Goal: Task Accomplishment & Management: Use online tool/utility

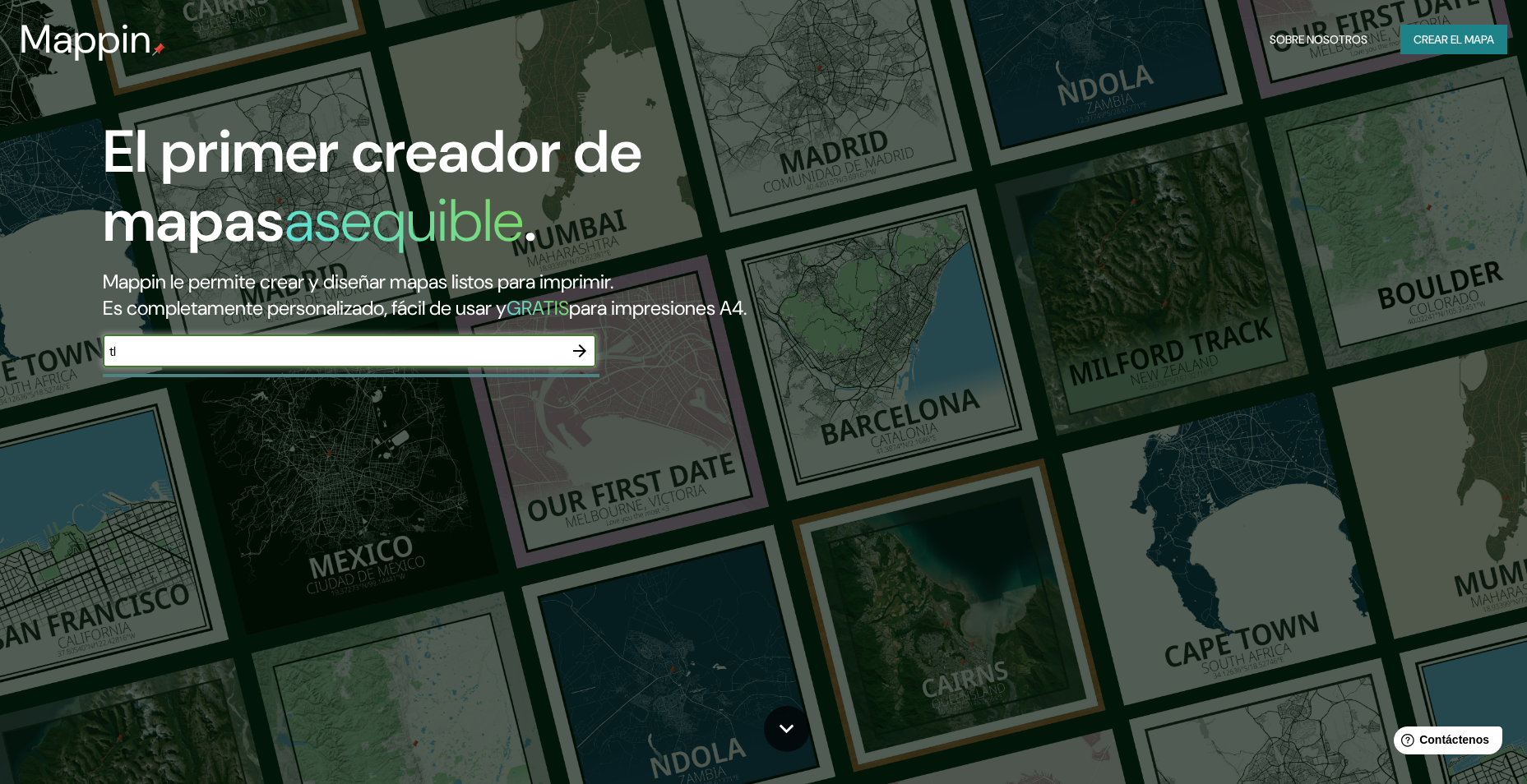
type input "t"
type input "Tlacotepec de [PERSON_NAME]"
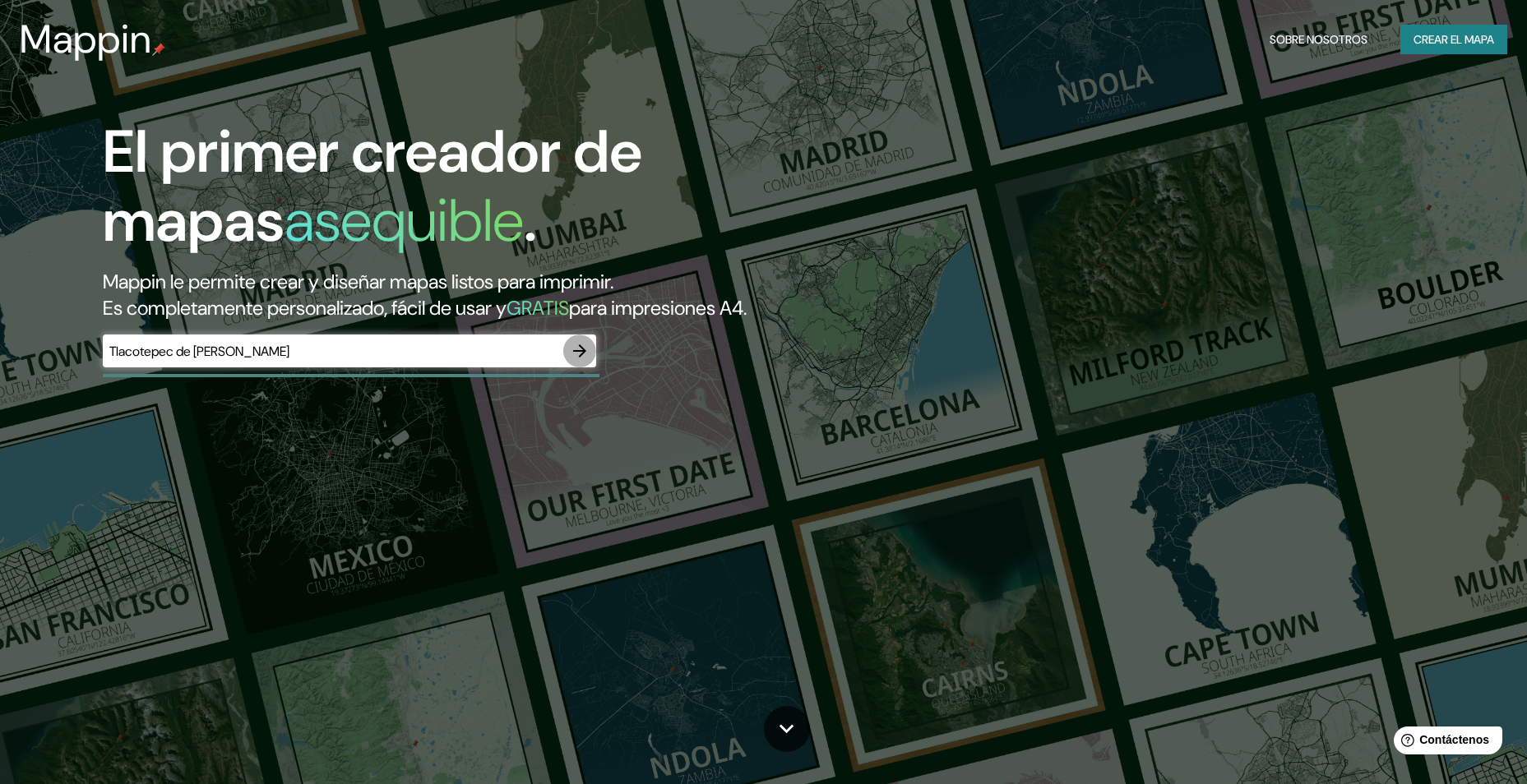
click at [579, 347] on icon "button" at bounding box center [579, 351] width 20 height 20
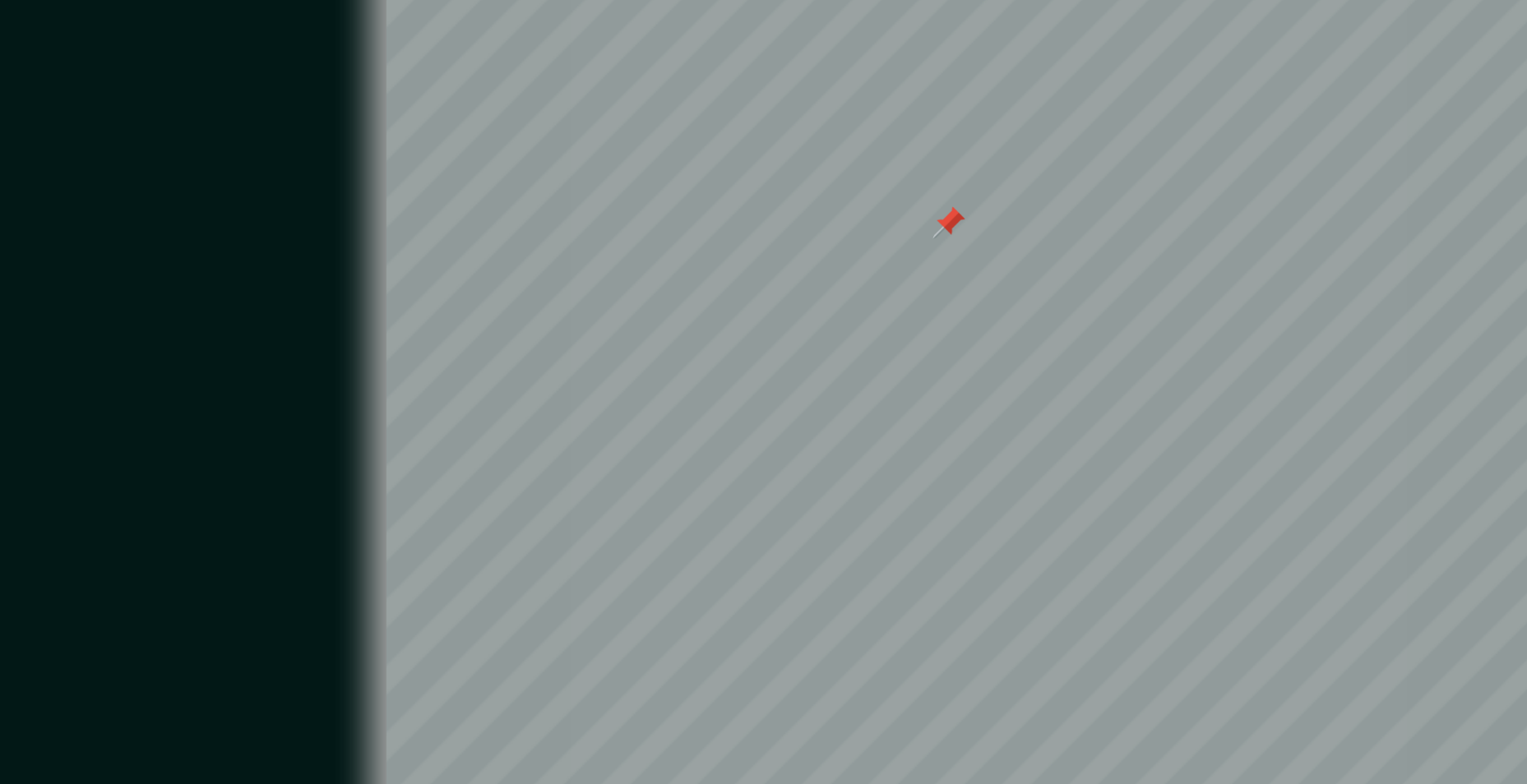
click at [574, 409] on div at bounding box center [577, 404] width 13 height 13
click at [611, 391] on div at bounding box center [614, 388] width 13 height 13
click at [596, 385] on div at bounding box center [594, 384] width 13 height 13
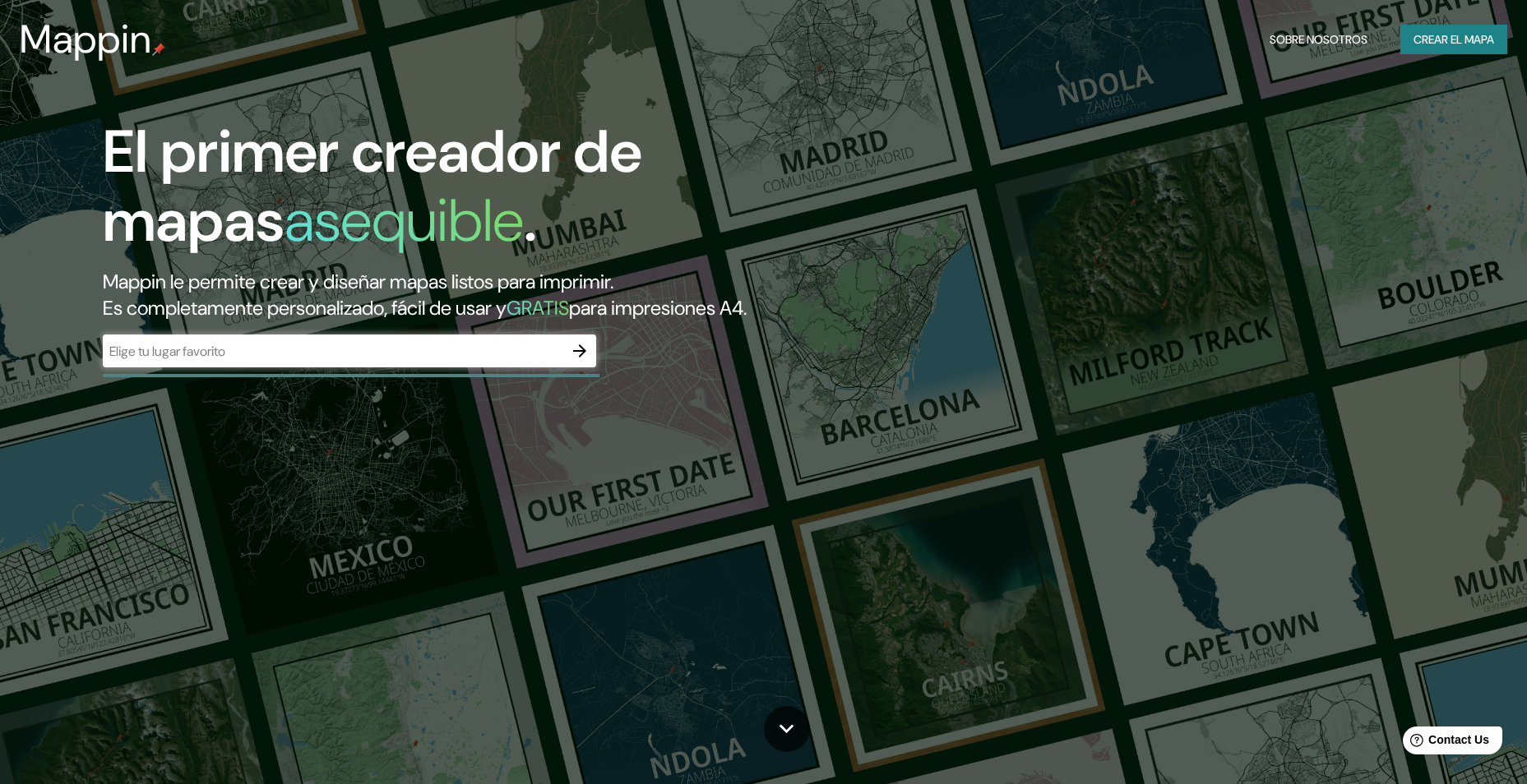
click at [386, 367] on div "​" at bounding box center [349, 351] width 494 height 33
click at [408, 308] on h2 "Mappin le permite crear y diseñar mapas listos para imprimir. Es completamente …" at bounding box center [485, 294] width 764 height 53
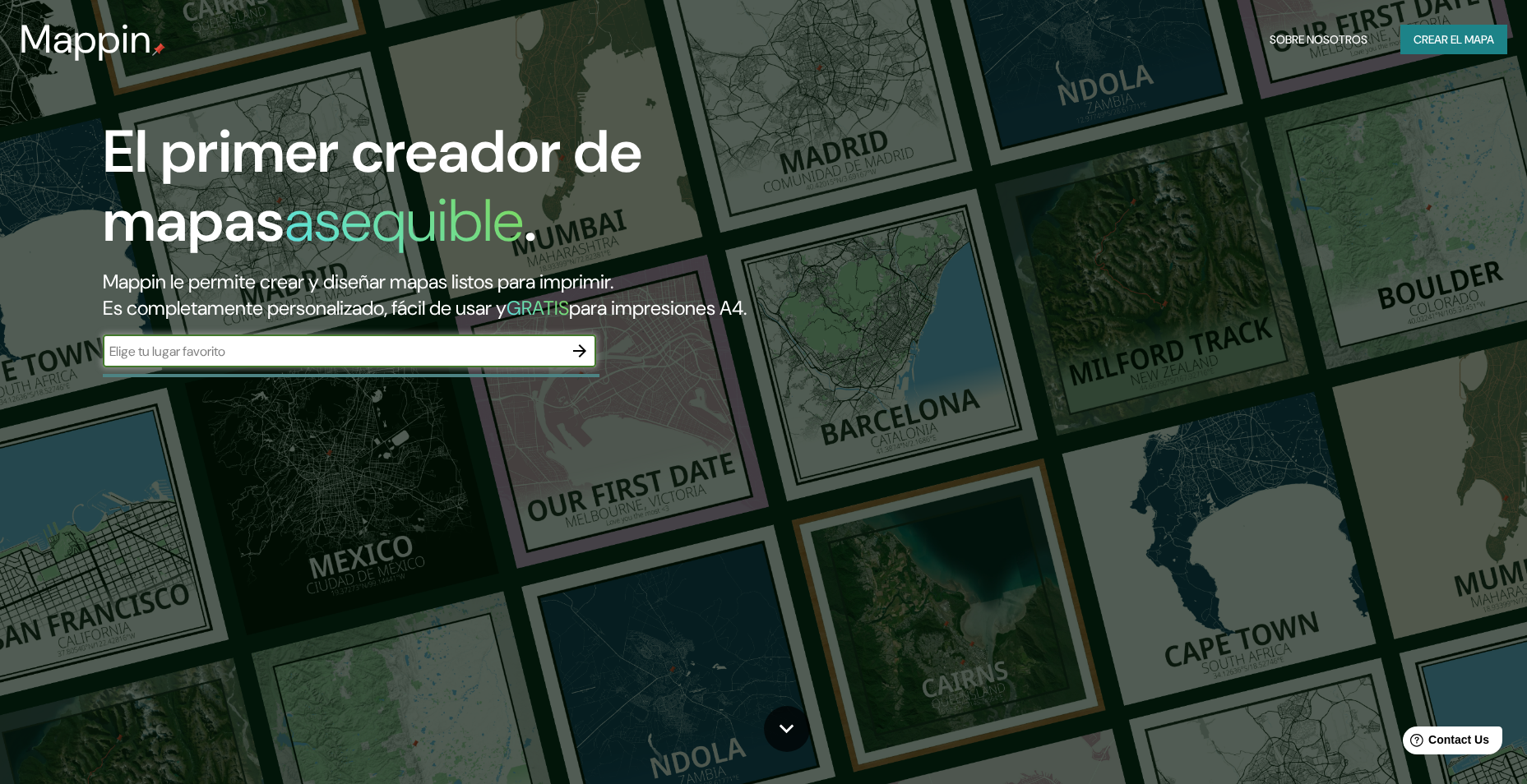
click at [282, 352] on input "text" at bounding box center [333, 351] width 461 height 19
type input "t"
type input "Tlacotepec de [PERSON_NAME]"
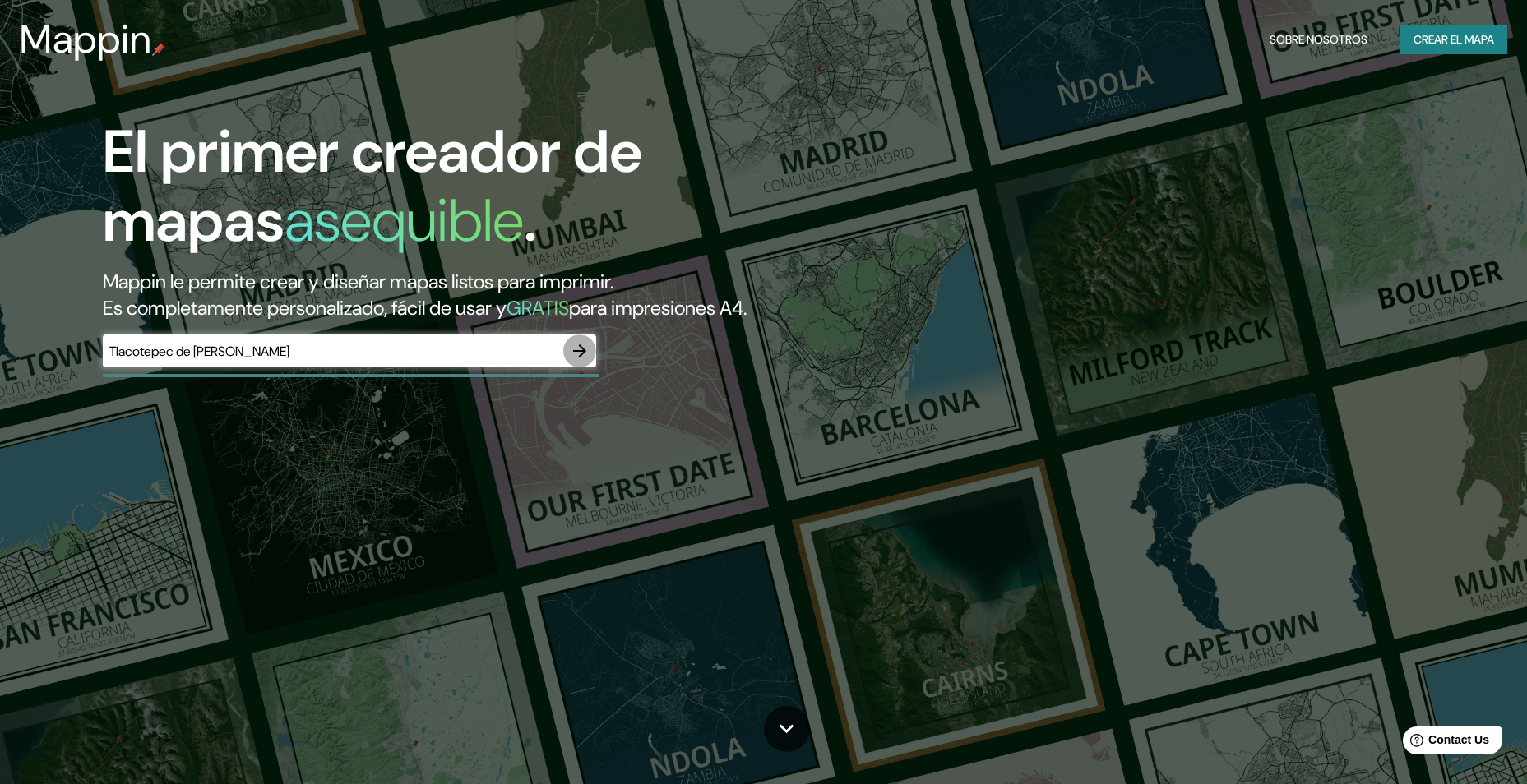
click at [573, 342] on icon "button" at bounding box center [579, 351] width 20 height 20
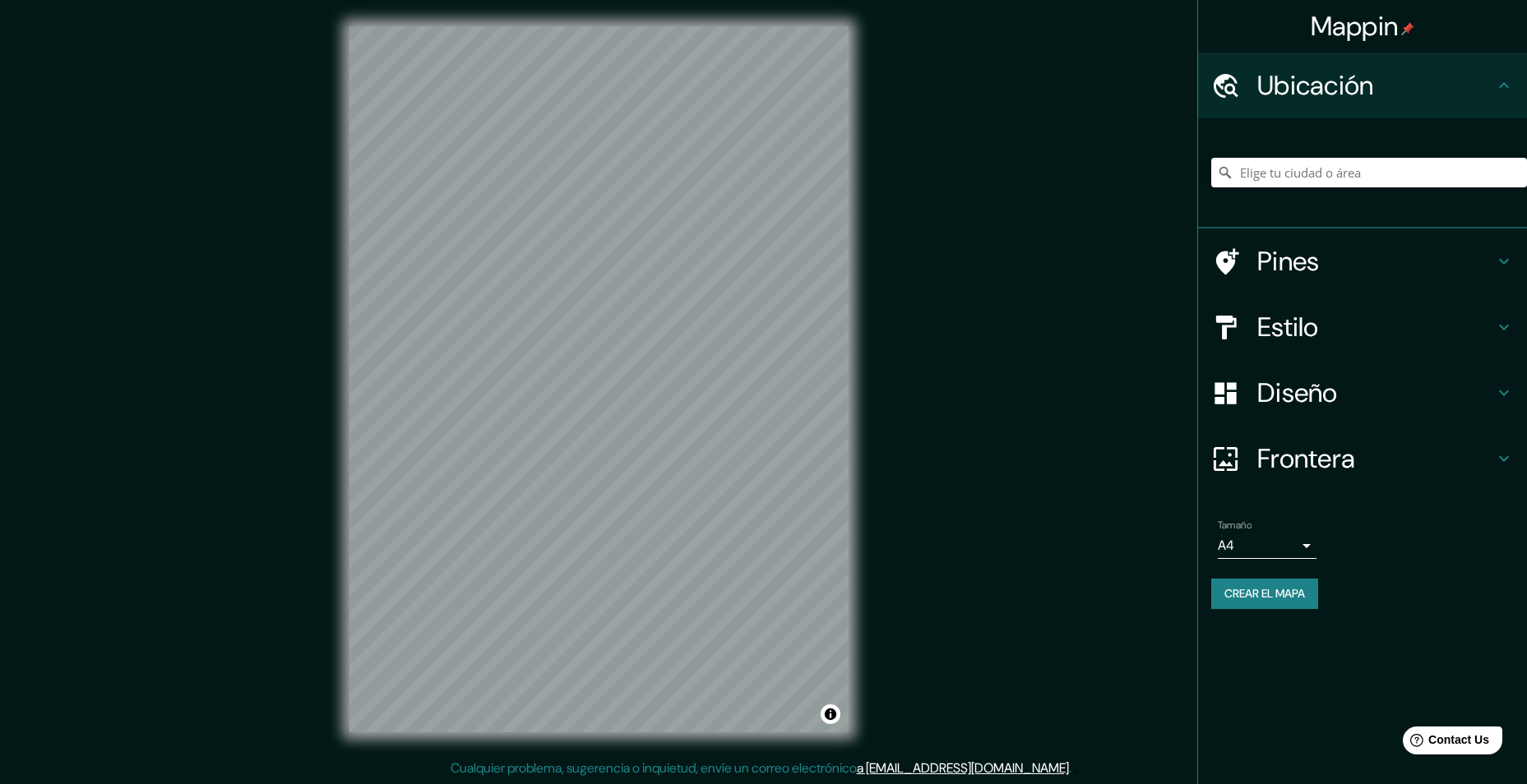
drag, startPoint x: 1355, startPoint y: 206, endPoint x: 1365, endPoint y: 177, distance: 30.7
click at [1359, 194] on div at bounding box center [1369, 172] width 316 height 82
click at [1366, 176] on input "Elige tu ciudad o área" at bounding box center [1369, 172] width 316 height 29
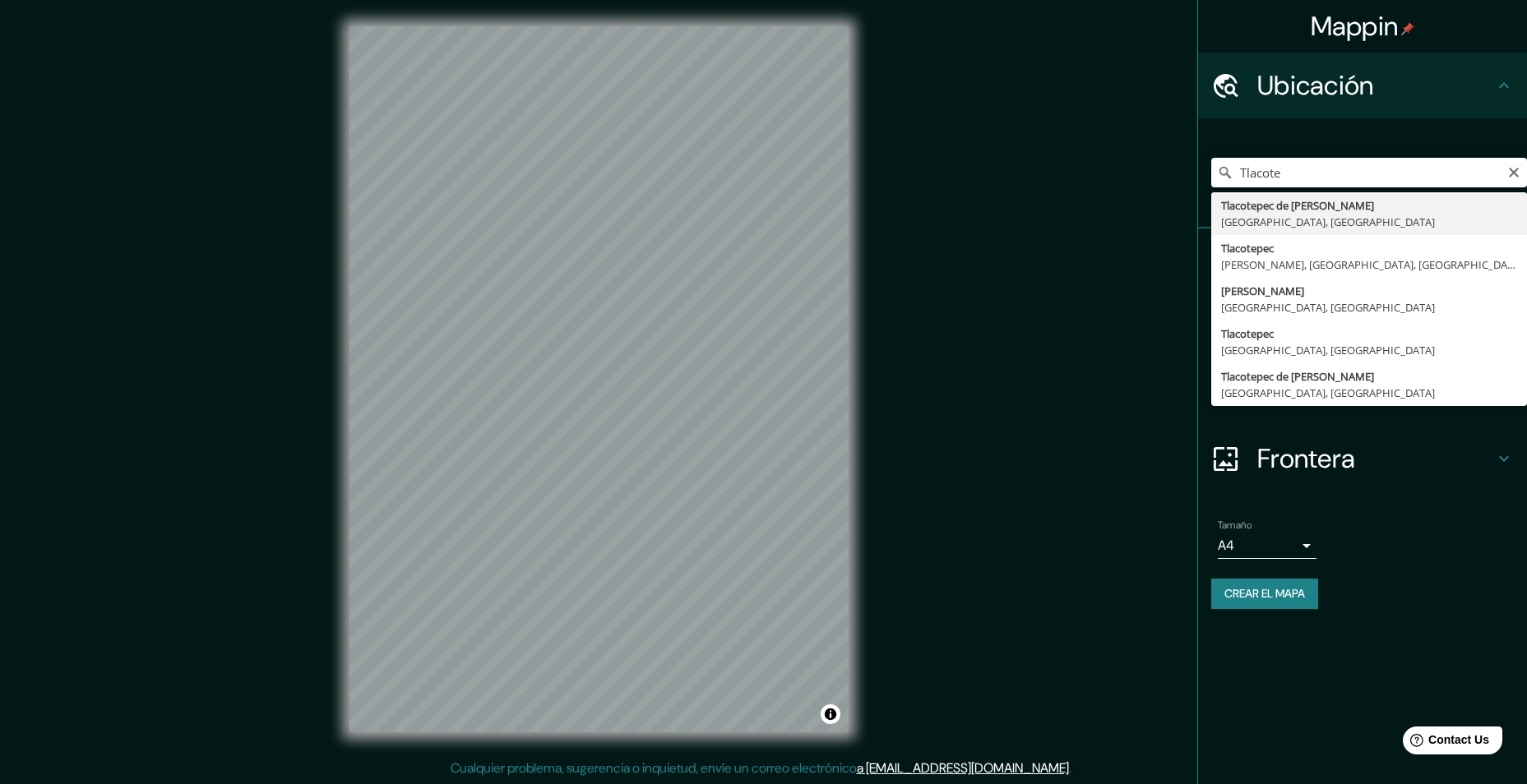
drag, startPoint x: 1281, startPoint y: 202, endPoint x: 1296, endPoint y: 207, distance: 15.8
type input "Tlacotepec de Benito Juárez, Puebla, México"
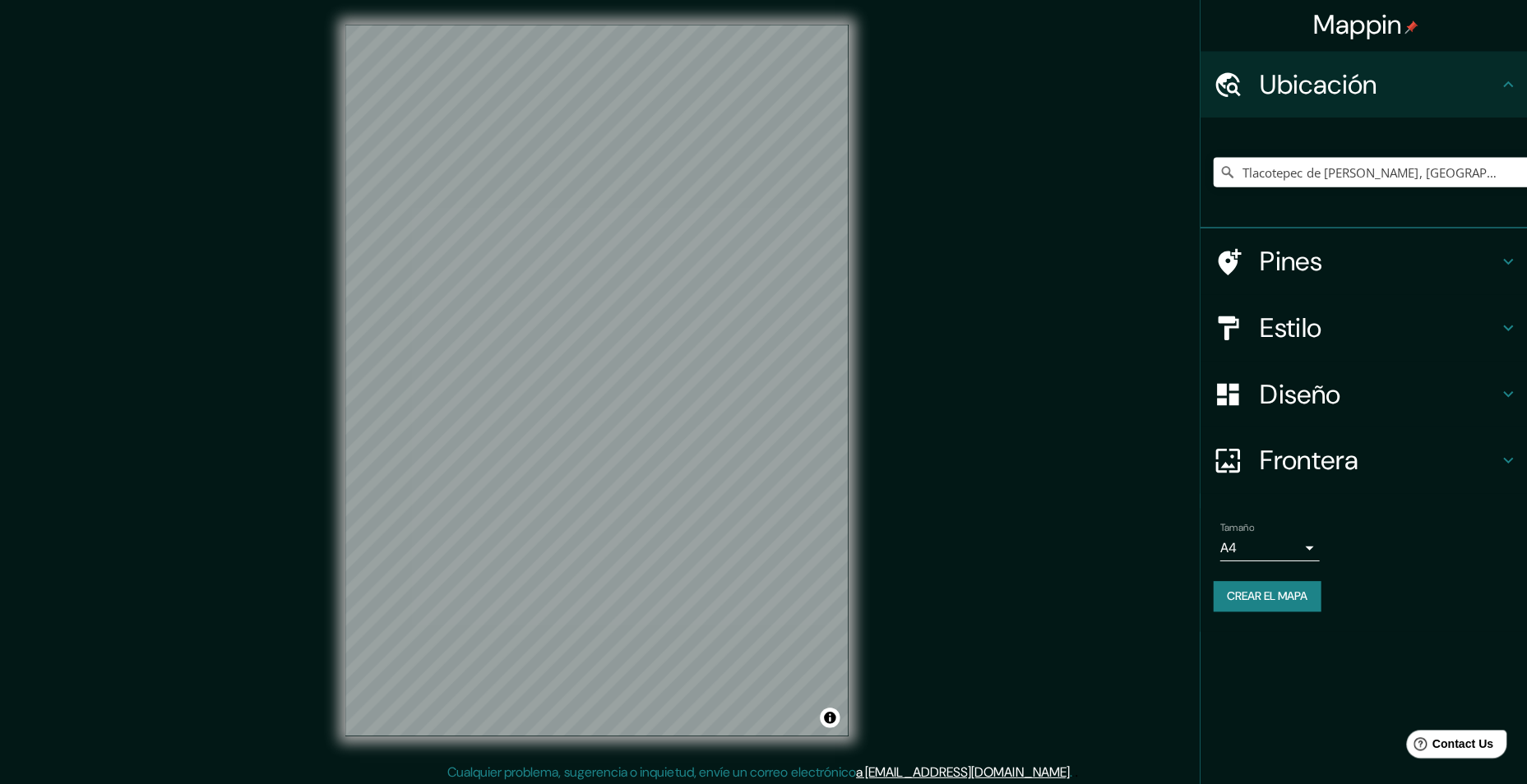
scroll to position [1, 0]
